Goal: Navigation & Orientation: Find specific page/section

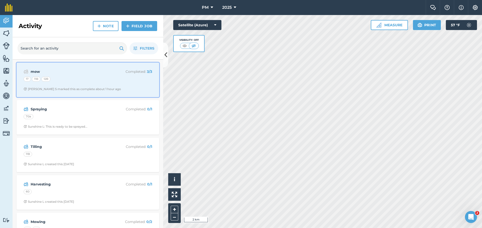
click at [101, 80] on div "17 11B 12B" at bounding box center [88, 80] width 128 height 7
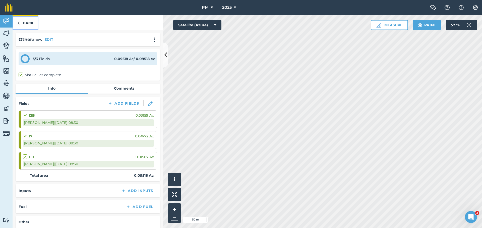
click at [28, 23] on link "Back" at bounding box center [26, 22] width 26 height 15
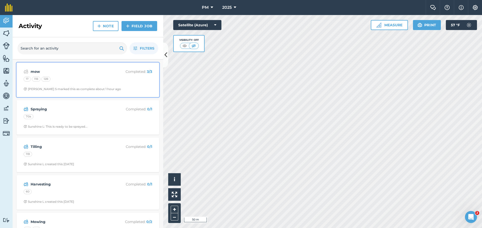
click at [96, 82] on div "17 11B 12B" at bounding box center [88, 80] width 128 height 7
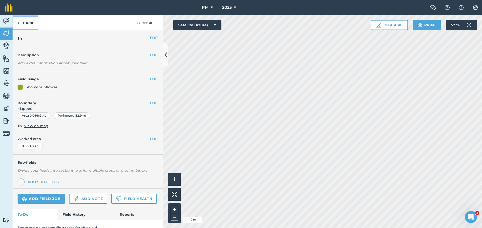
click at [28, 22] on link "Back" at bounding box center [26, 22] width 26 height 15
click at [6, 22] on img at bounding box center [6, 21] width 7 height 8
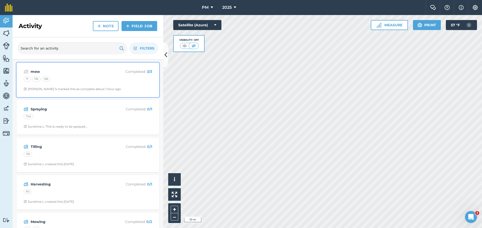
click at [52, 79] on div "17 11B 12B" at bounding box center [88, 80] width 128 height 7
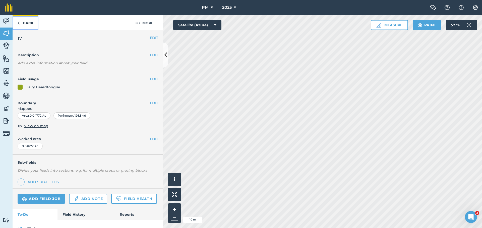
click at [20, 22] on link "Back" at bounding box center [26, 22] width 26 height 15
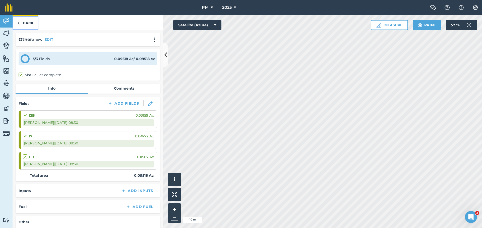
click at [22, 22] on link "Back" at bounding box center [26, 22] width 26 height 15
